Goal: Download file/media

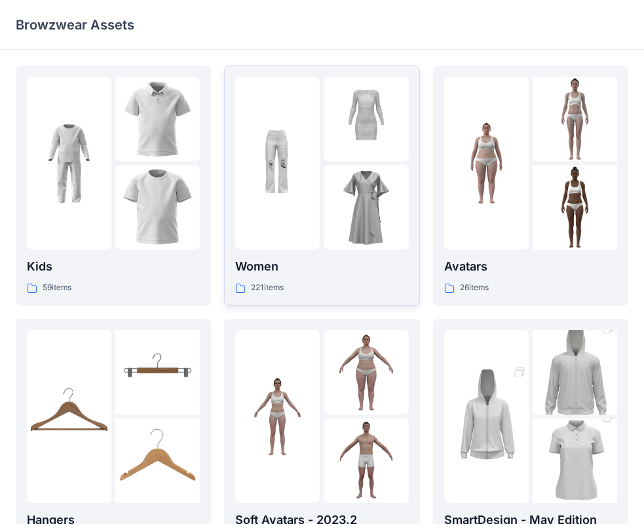
click at [312, 122] on div at bounding box center [277, 163] width 84 height 173
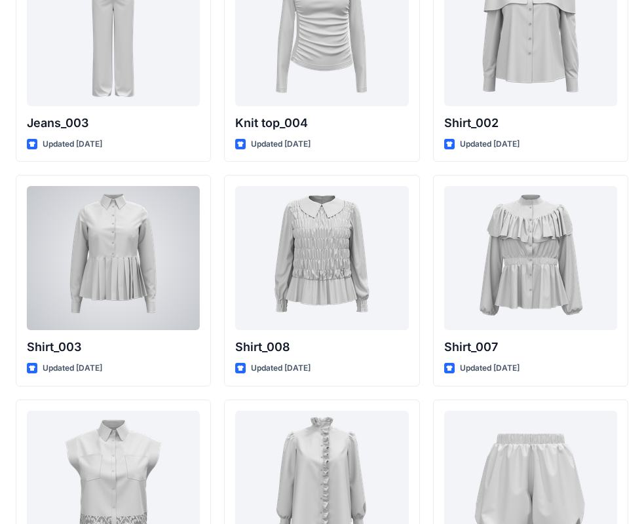
scroll to position [5724, 0]
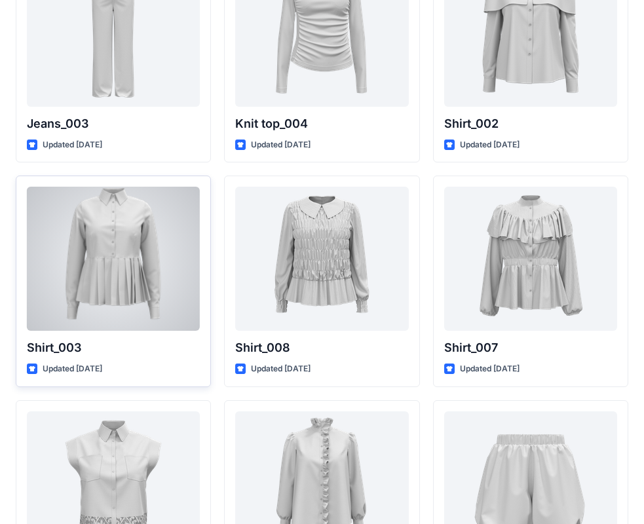
click at [107, 238] on div at bounding box center [113, 259] width 173 height 144
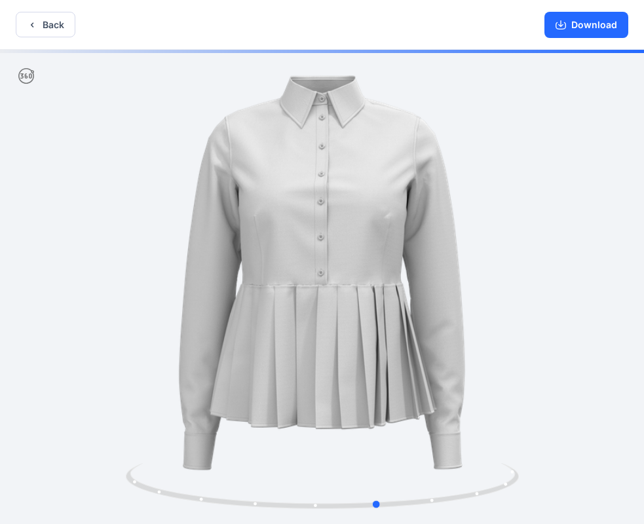
drag, startPoint x: 337, startPoint y: 253, endPoint x: 394, endPoint y: 261, distance: 58.3
click at [394, 261] on div at bounding box center [322, 288] width 644 height 477
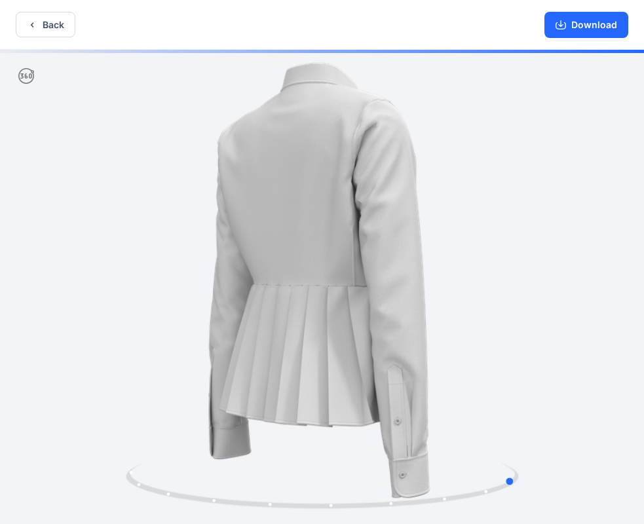
drag, startPoint x: 342, startPoint y: 253, endPoint x: 481, endPoint y: 263, distance: 139.9
click at [481, 263] on div at bounding box center [322, 288] width 644 height 477
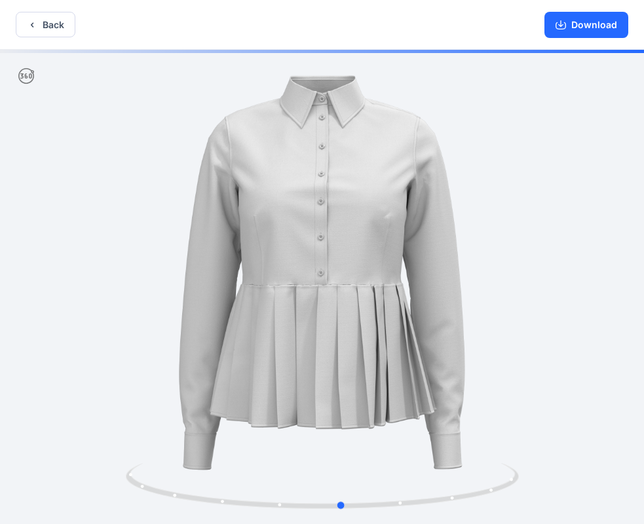
drag, startPoint x: 156, startPoint y: 208, endPoint x: 339, endPoint y: 217, distance: 183.6
click at [339, 217] on div at bounding box center [322, 288] width 644 height 477
click at [607, 32] on button "Download" at bounding box center [586, 25] width 84 height 26
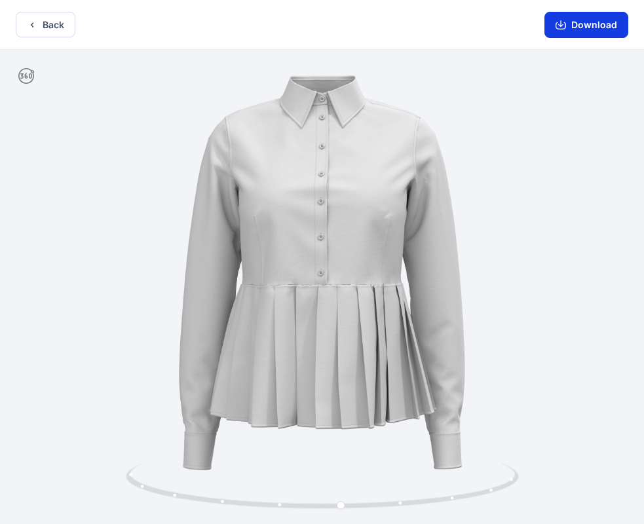
click at [603, 31] on button "Download" at bounding box center [586, 25] width 84 height 26
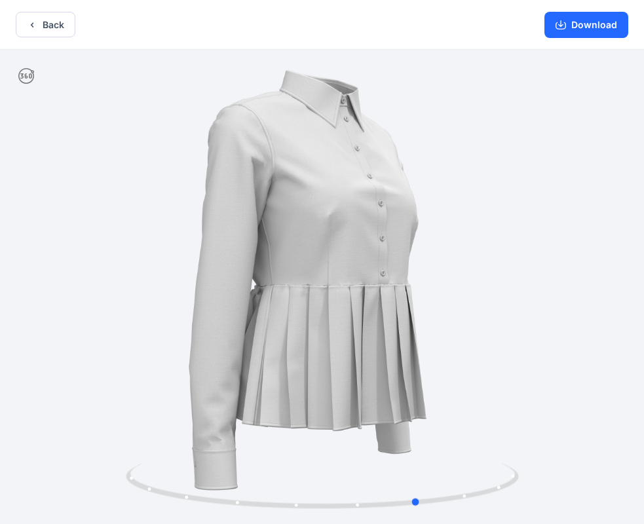
drag, startPoint x: 309, startPoint y: 223, endPoint x: 344, endPoint y: 216, distance: 35.3
click at [360, 220] on div at bounding box center [322, 288] width 644 height 477
click at [599, 24] on button "Download" at bounding box center [586, 25] width 84 height 26
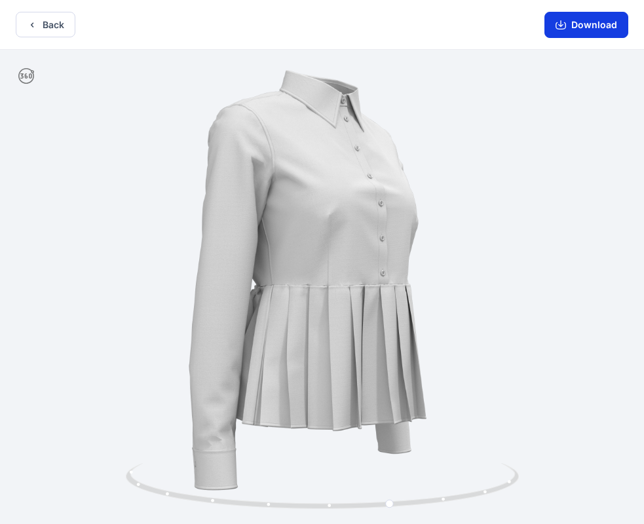
click at [599, 24] on button "Download" at bounding box center [586, 25] width 84 height 26
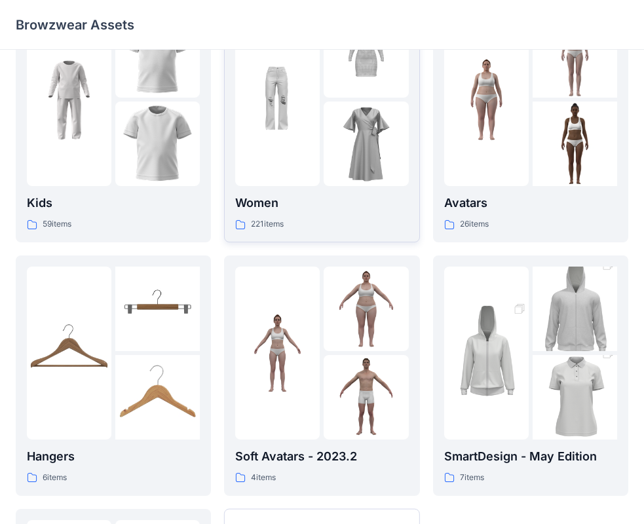
scroll to position [66, 0]
